Goal: Check status: Check status

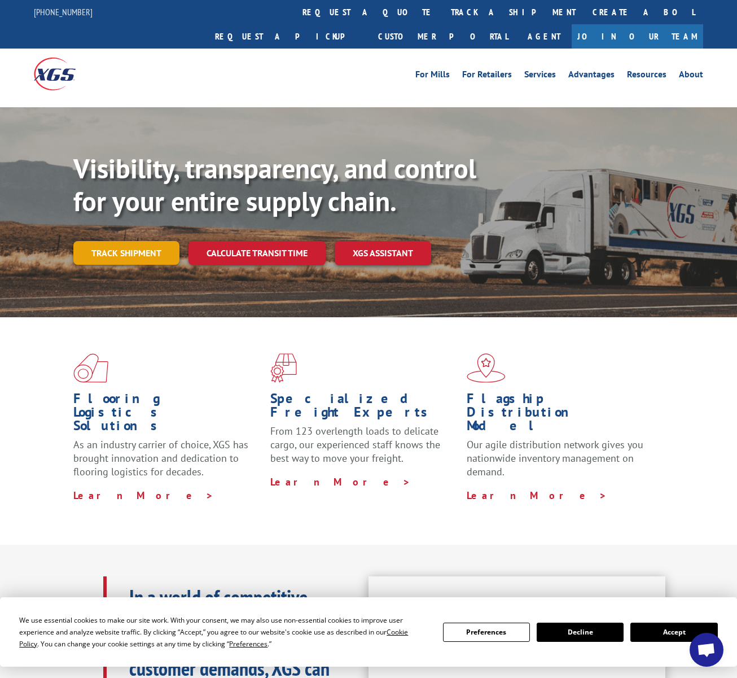
click at [158, 241] on link "Track shipment" at bounding box center [126, 253] width 106 height 24
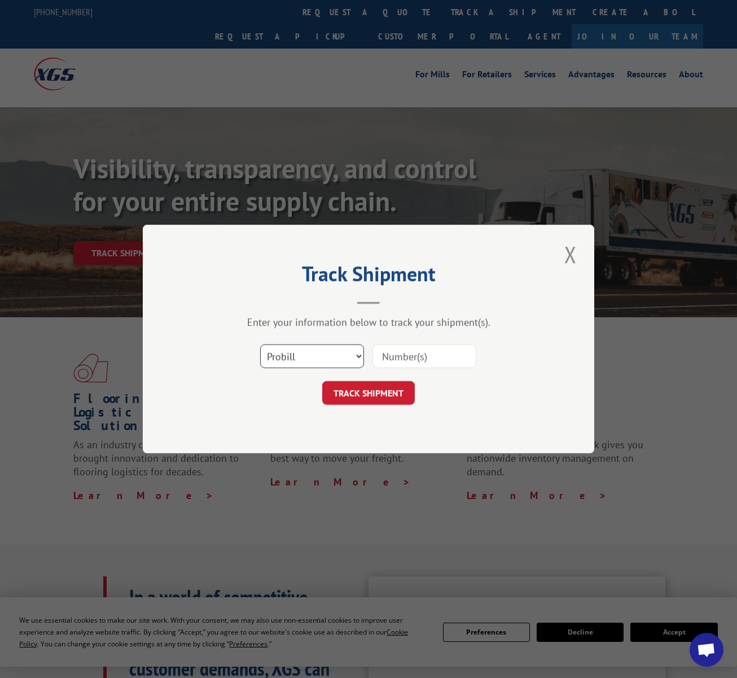
click at [308, 357] on select "Select category... Probill BOL PO" at bounding box center [312, 356] width 104 height 24
select select "bol"
click at [260, 344] on select "Select category... Probill BOL PO" at bounding box center [312, 356] width 104 height 24
click at [427, 353] on input at bounding box center [425, 356] width 104 height 24
type input "17538717"
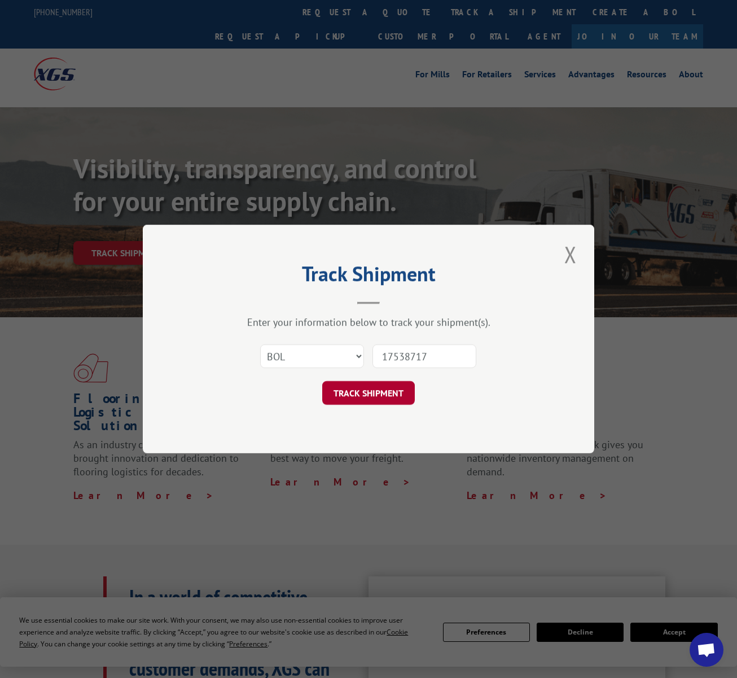
click at [396, 398] on button "TRACK SHIPMENT" at bounding box center [368, 393] width 93 height 24
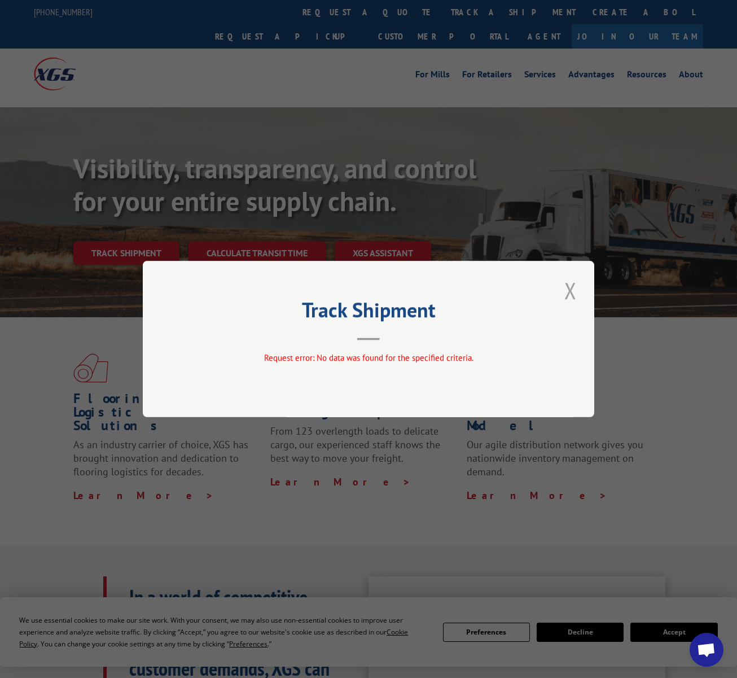
click at [569, 292] on button "Close modal" at bounding box center [570, 290] width 19 height 31
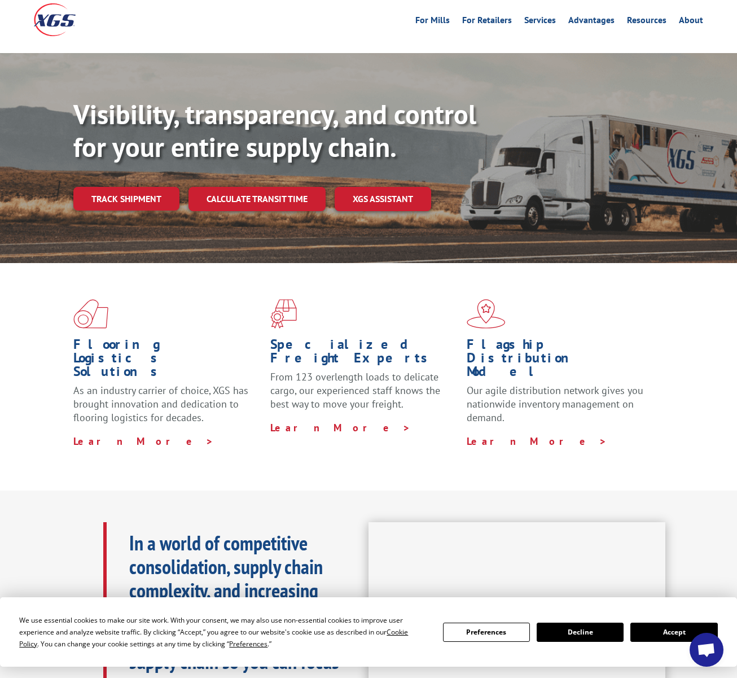
scroll to position [56, 0]
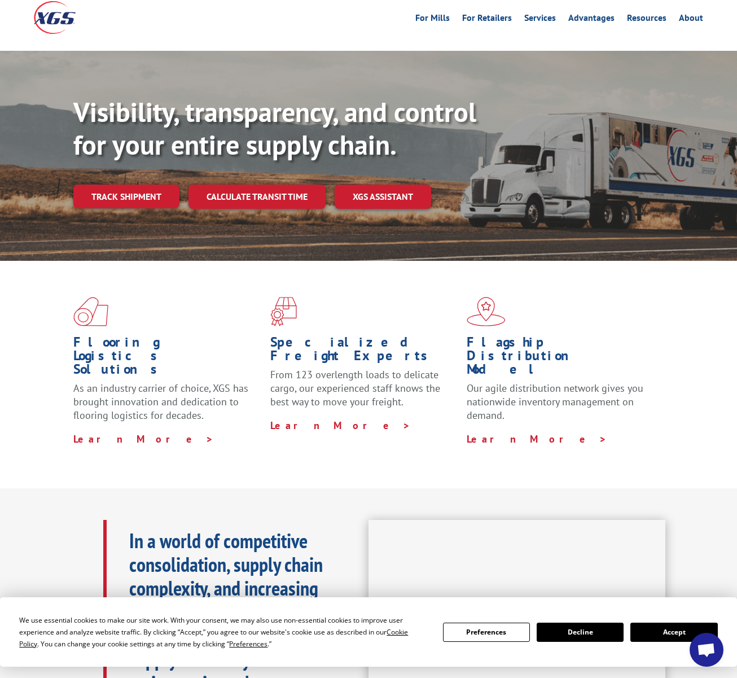
click at [569, 636] on button "Decline" at bounding box center [580, 632] width 87 height 19
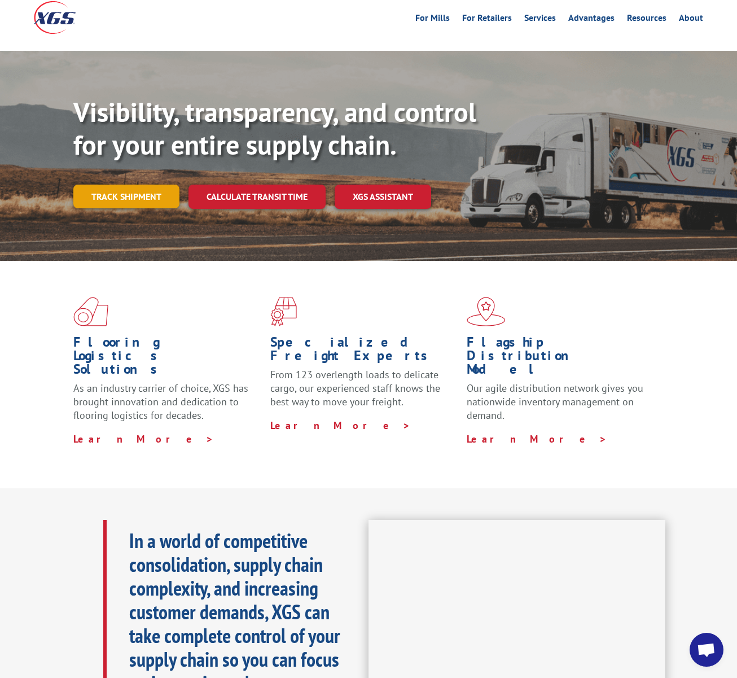
click at [133, 185] on link "Track shipment" at bounding box center [126, 197] width 106 height 24
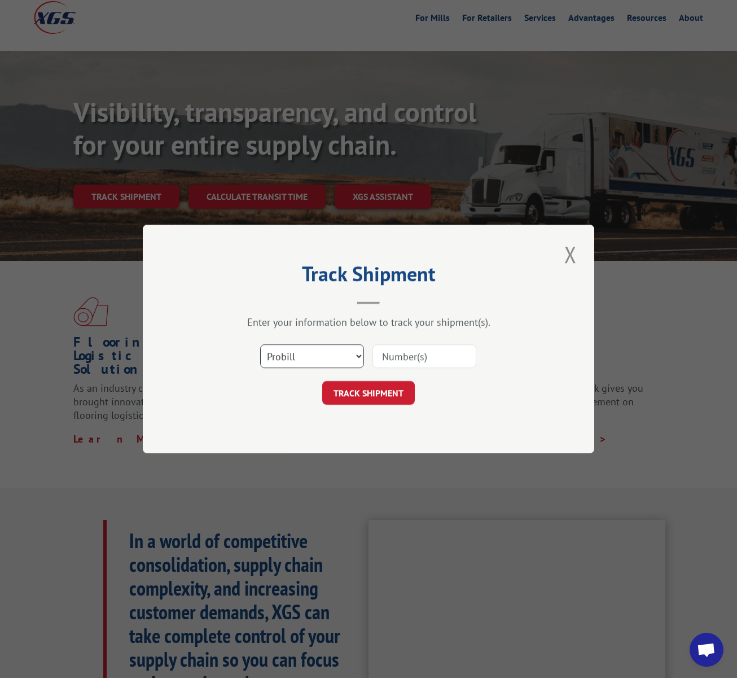
click at [342, 364] on select "Select category... Probill BOL PO" at bounding box center [312, 356] width 104 height 24
select select "bol"
click at [260, 344] on select "Select category... Probill BOL PO" at bounding box center [312, 356] width 104 height 24
click at [412, 350] on input at bounding box center [425, 356] width 104 height 24
type input "181600"
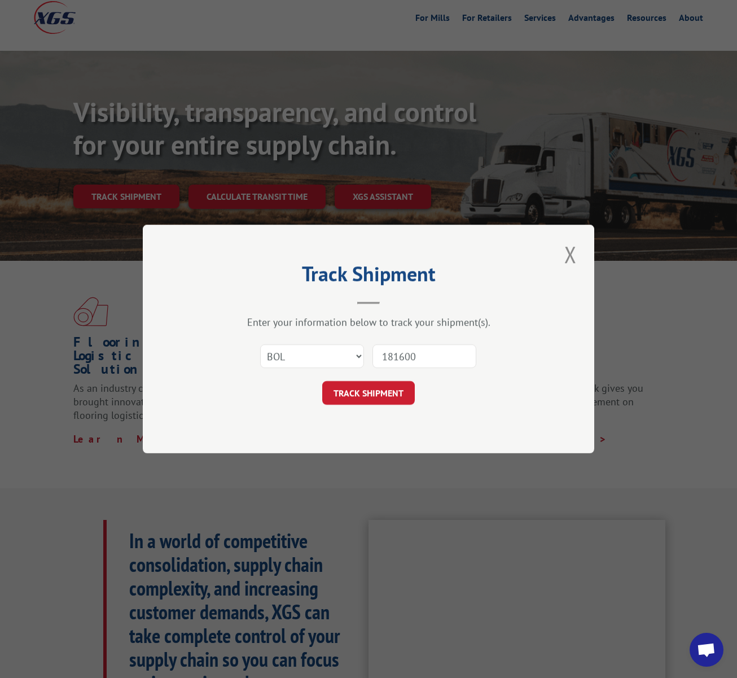
click at [381, 400] on button "TRACK SHIPMENT" at bounding box center [368, 393] width 93 height 24
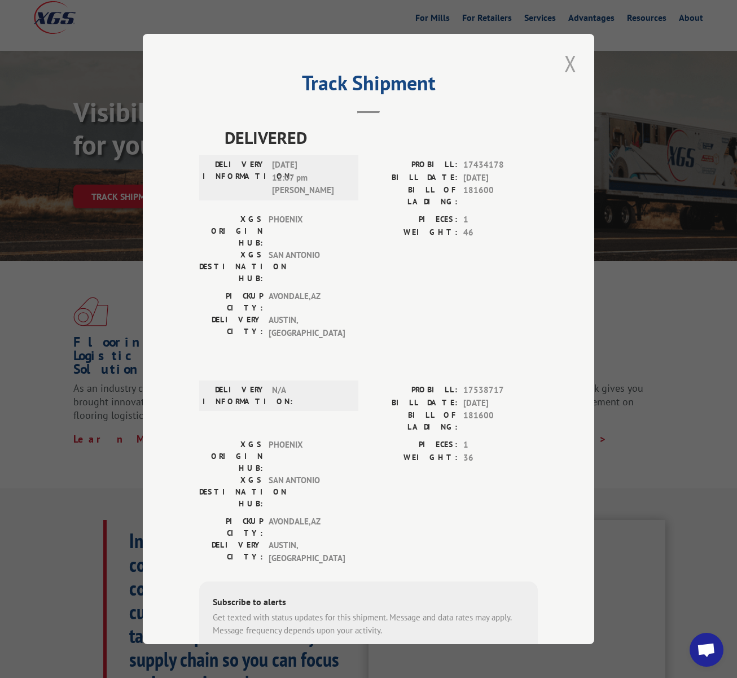
click at [572, 59] on button "Close modal" at bounding box center [570, 63] width 19 height 31
